Goal: Find specific page/section: Find specific page/section

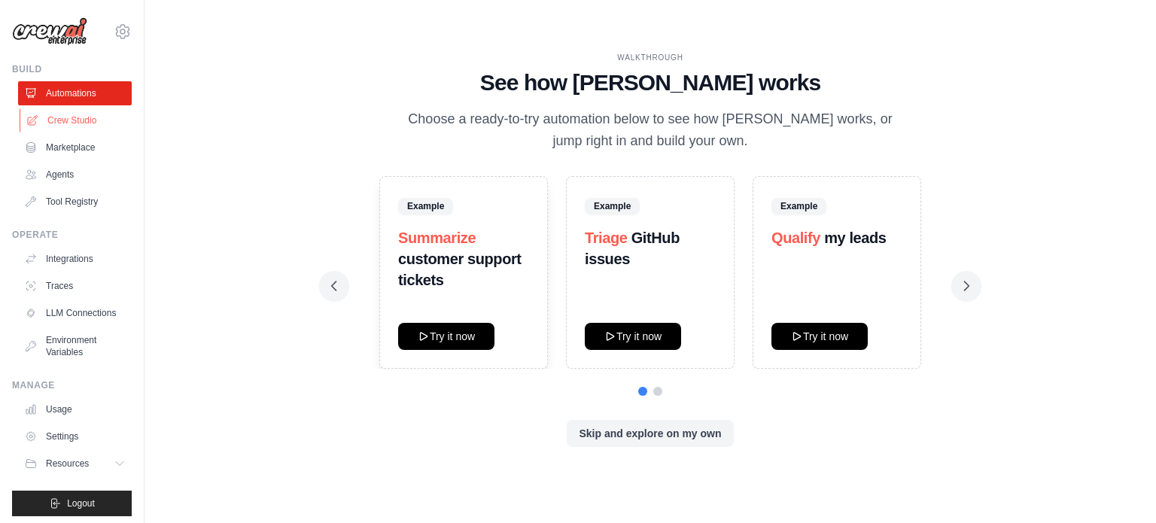
click at [67, 129] on link "Crew Studio" at bounding box center [77, 120] width 114 height 24
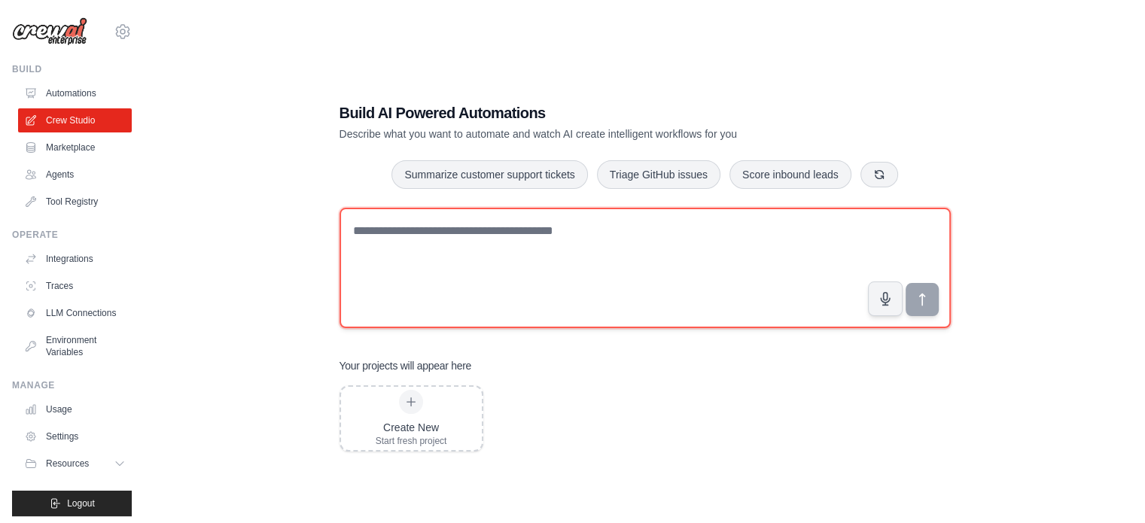
click at [367, 259] on textarea at bounding box center [645, 268] width 611 height 120
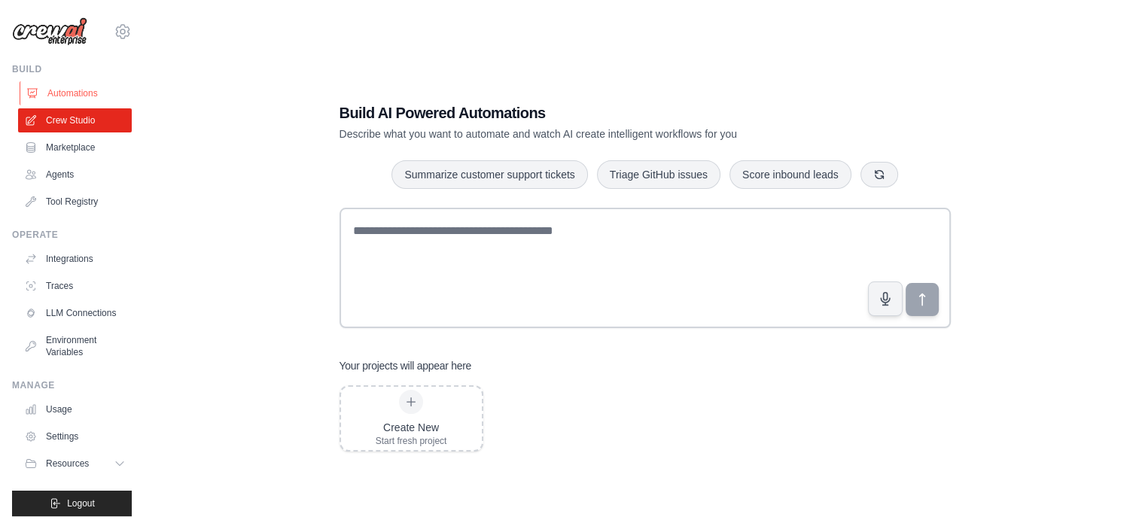
click at [78, 90] on link "Automations" at bounding box center [77, 93] width 114 height 24
